Goal: Task Accomplishment & Management: Manage account settings

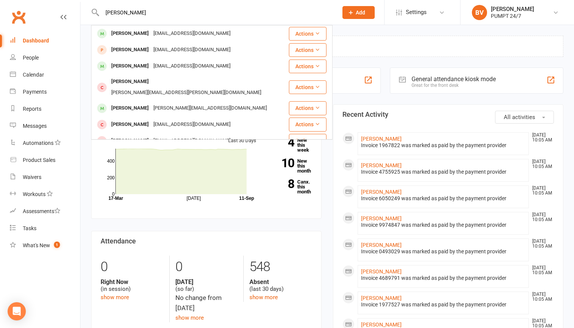
type input "[PERSON_NAME]"
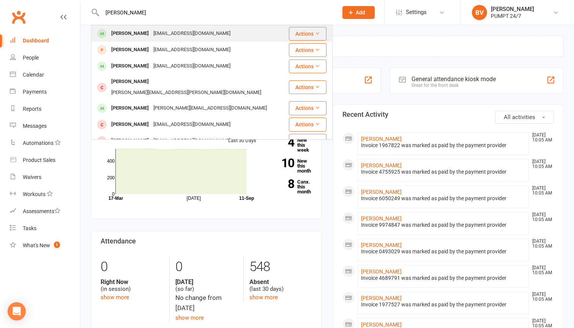
drag, startPoint x: 0, startPoint y: 0, endPoint x: 167, endPoint y: 35, distance: 171.0
click at [167, 35] on div "[EMAIL_ADDRESS][DOMAIN_NAME]" at bounding box center [192, 33] width 82 height 11
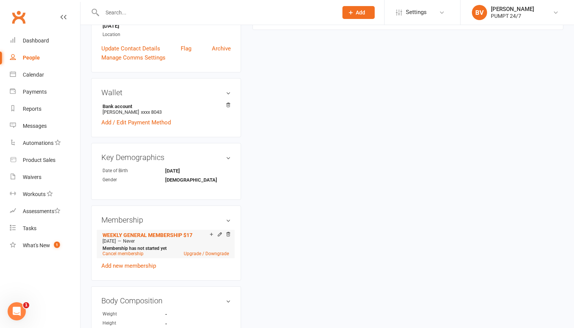
scroll to position [215, 0]
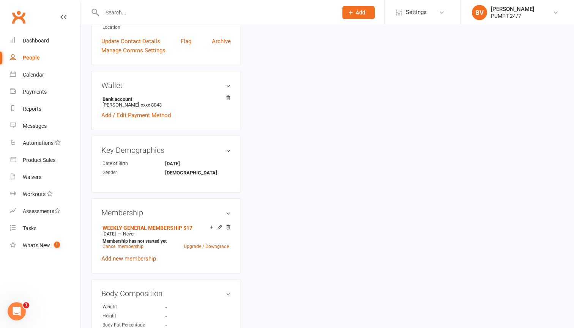
click at [131, 260] on link "Add new membership" at bounding box center [128, 259] width 55 height 7
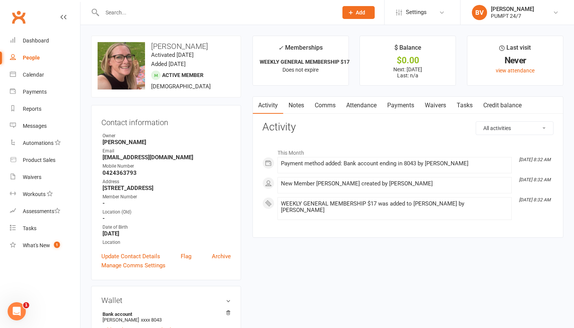
click at [401, 104] on link "Payments" at bounding box center [401, 105] width 38 height 17
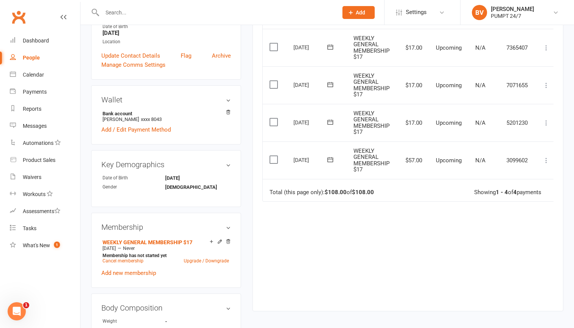
scroll to position [205, 0]
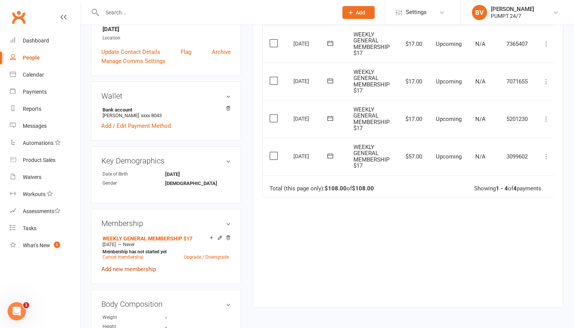
click at [134, 271] on link "Add new membership" at bounding box center [128, 269] width 55 height 7
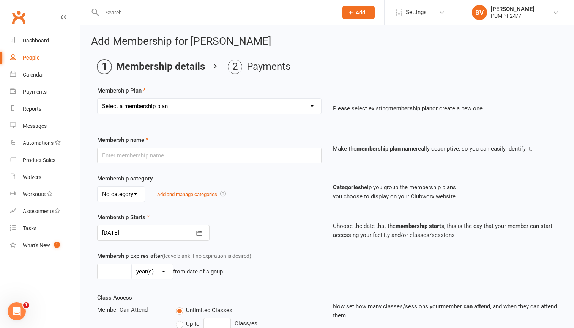
select select "16"
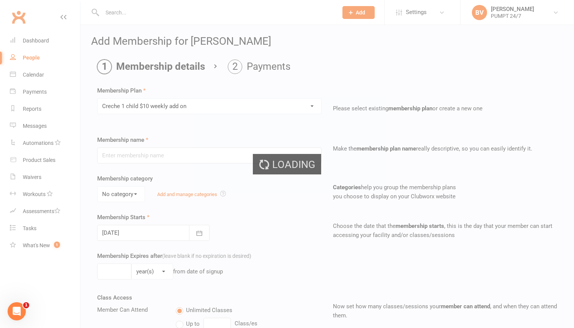
type input "Creche 1 child $10 weekly add on"
type input "0"
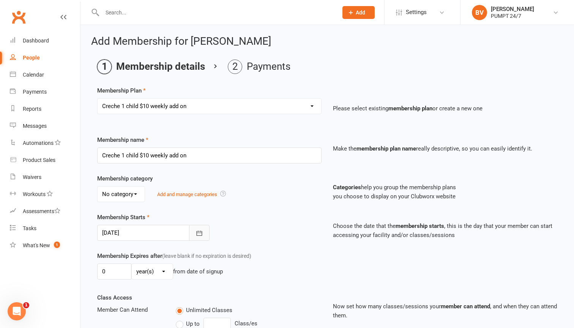
click at [202, 229] on button "button" at bounding box center [199, 233] width 21 height 16
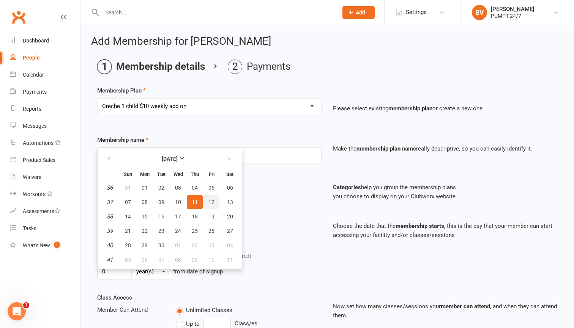
click at [217, 202] on button "12" at bounding box center [212, 203] width 16 height 14
type input "[DATE]"
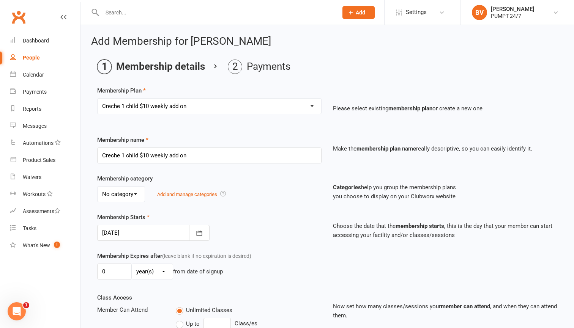
click at [288, 239] on div "Membership Starts [DATE] [DATE] Sun Mon Tue Wed Thu Fri Sat 36 31 01 02 03 04 0…" at bounding box center [210, 227] width 236 height 28
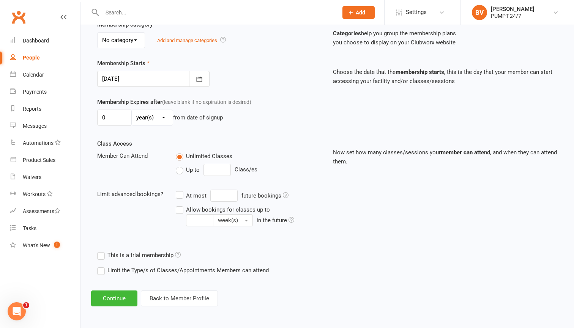
scroll to position [160, 0]
click at [101, 308] on div "Add Membership for [PERSON_NAME] Membership details Payments Membership Plan Se…" at bounding box center [327, 94] width 494 height 447
click at [109, 294] on button "Continue" at bounding box center [114, 299] width 46 height 16
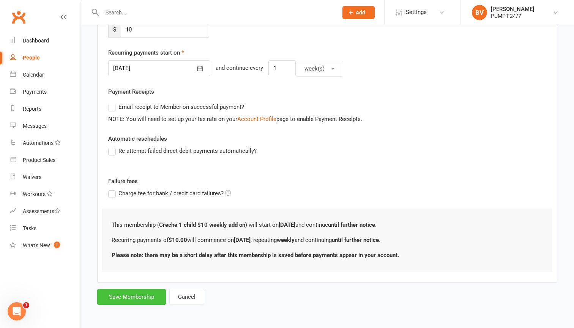
scroll to position [169, 0]
click at [153, 291] on button "Save Membership" at bounding box center [131, 297] width 69 height 16
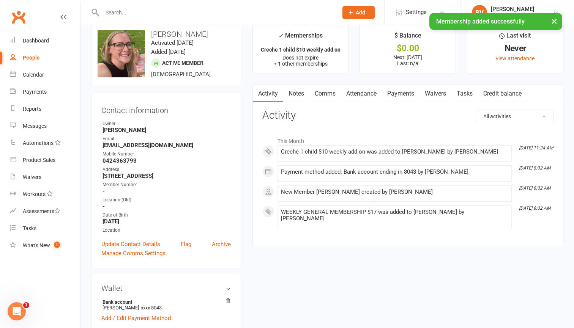
scroll to position [14, 0]
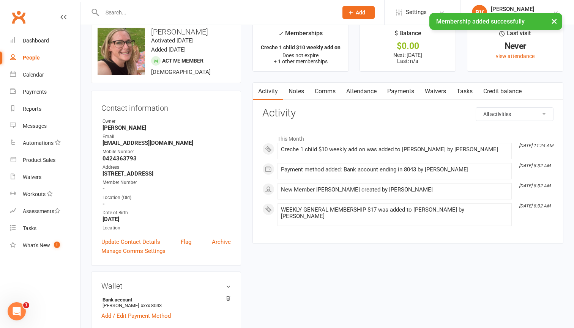
click at [397, 92] on link "Payments" at bounding box center [401, 91] width 38 height 17
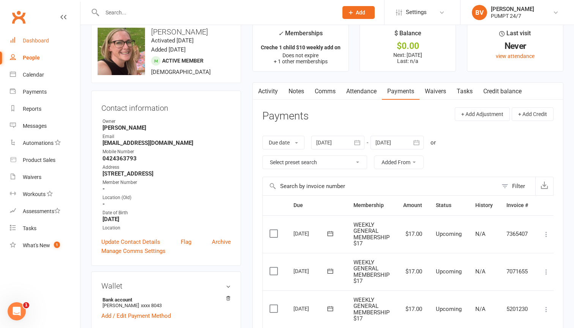
click at [33, 38] on div "Dashboard" at bounding box center [36, 41] width 26 height 6
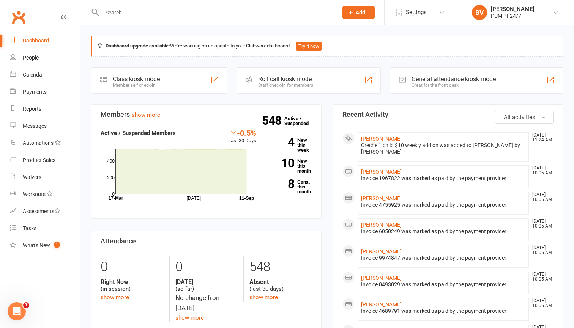
click at [183, 19] on div at bounding box center [211, 12] width 241 height 25
click at [175, 14] on input "text" at bounding box center [216, 12] width 233 height 11
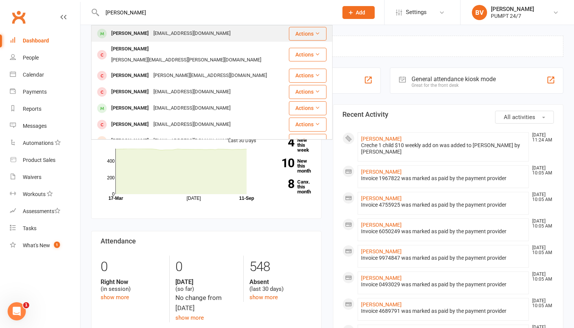
type input "[PERSON_NAME]"
click at [142, 32] on div "[PERSON_NAME]" at bounding box center [130, 33] width 42 height 11
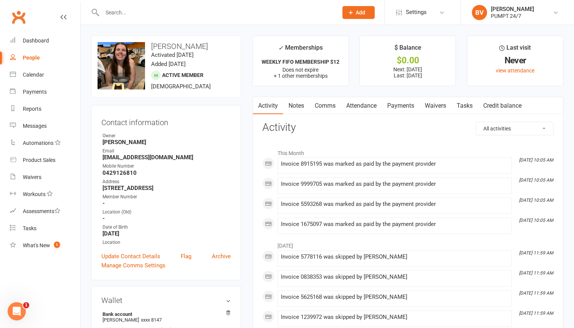
click at [407, 106] on link "Payments" at bounding box center [401, 105] width 38 height 17
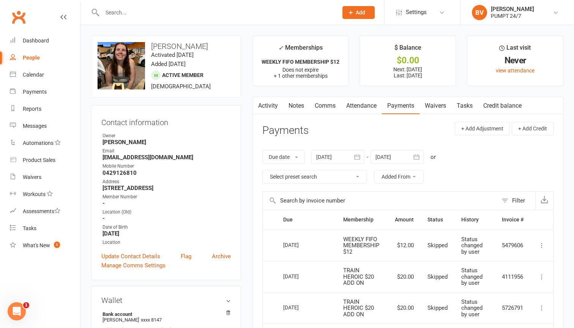
click at [418, 155] on icon "button" at bounding box center [417, 157] width 8 height 8
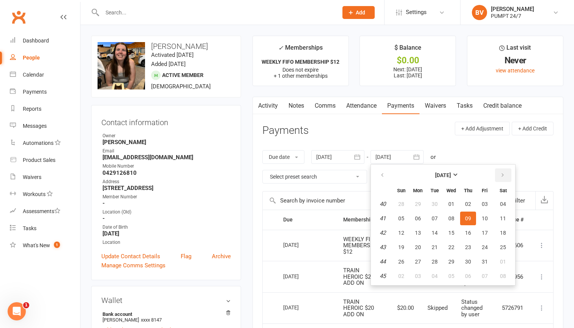
click at [503, 175] on icon "button" at bounding box center [502, 175] width 5 height 6
click at [452, 262] on span "31" at bounding box center [451, 262] width 6 height 6
type input "[DATE]"
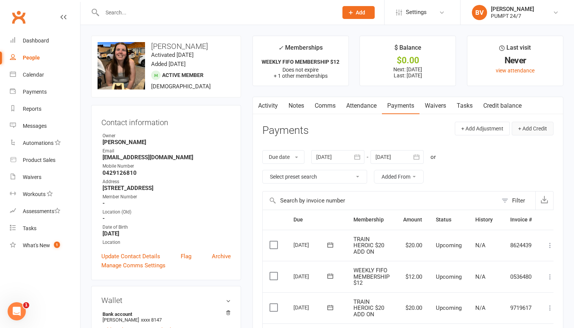
click at [529, 129] on button "+ Add Credit" at bounding box center [533, 129] width 42 height 14
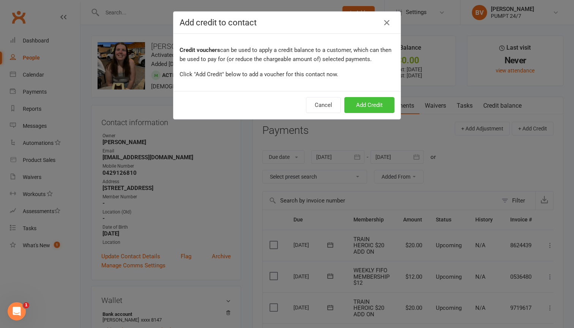
click at [379, 107] on button "Add Credit" at bounding box center [369, 105] width 50 height 16
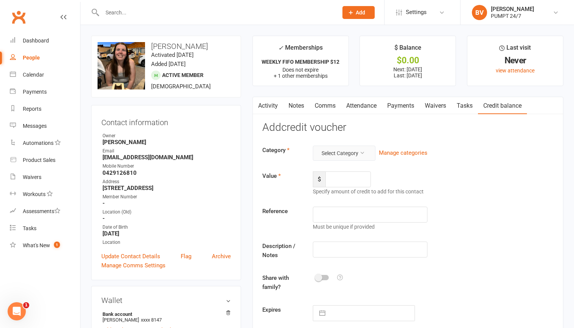
click at [344, 155] on button "Select Category" at bounding box center [344, 153] width 63 height 15
click at [337, 167] on link "General" at bounding box center [337, 170] width 75 height 15
click at [340, 179] on input "number" at bounding box center [348, 180] width 46 height 16
type input "20"
click at [344, 211] on input "text" at bounding box center [370, 215] width 115 height 16
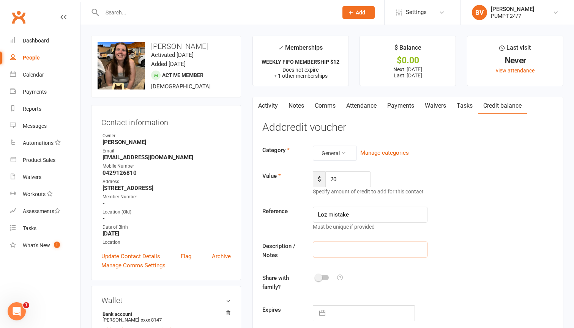
click at [348, 251] on input "text" at bounding box center [370, 250] width 115 height 16
drag, startPoint x: 363, startPoint y: 216, endPoint x: 295, endPoint y: 215, distance: 67.2
click at [295, 215] on div "Reference Loz mistake Must be unique if provided" at bounding box center [408, 219] width 303 height 24
type input "Credit Train Heroic"
click at [331, 251] on input "text" at bounding box center [370, 250] width 115 height 16
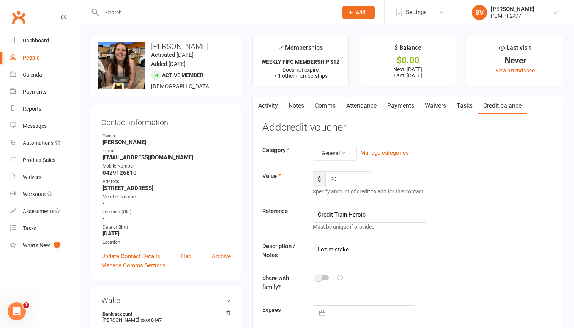
type input "Loz mistake"
click at [373, 292] on div "Share with family?" at bounding box center [408, 284] width 303 height 21
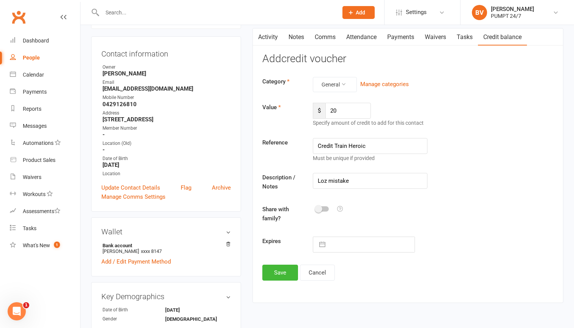
scroll to position [69, 0]
click at [282, 275] on button "Save" at bounding box center [280, 273] width 36 height 16
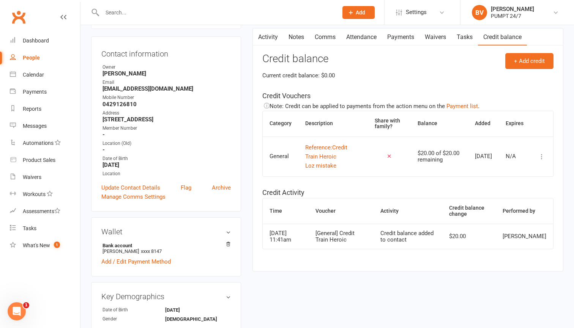
click at [279, 38] on link "Activity" at bounding box center [268, 36] width 30 height 17
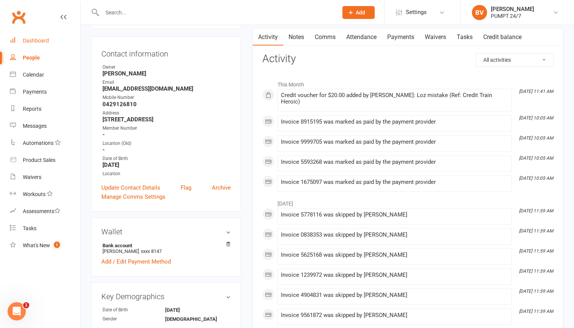
click at [30, 36] on link "Dashboard" at bounding box center [45, 40] width 70 height 17
